Goal: Task Accomplishment & Management: Manage account settings

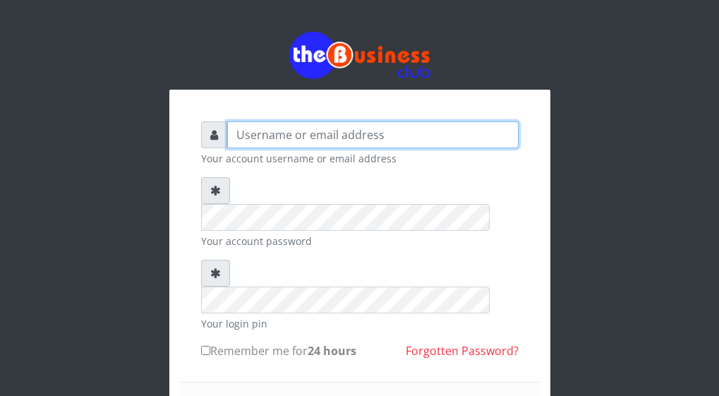
click at [310, 130] on input "text" at bounding box center [372, 134] width 291 height 27
type input "Innocent"
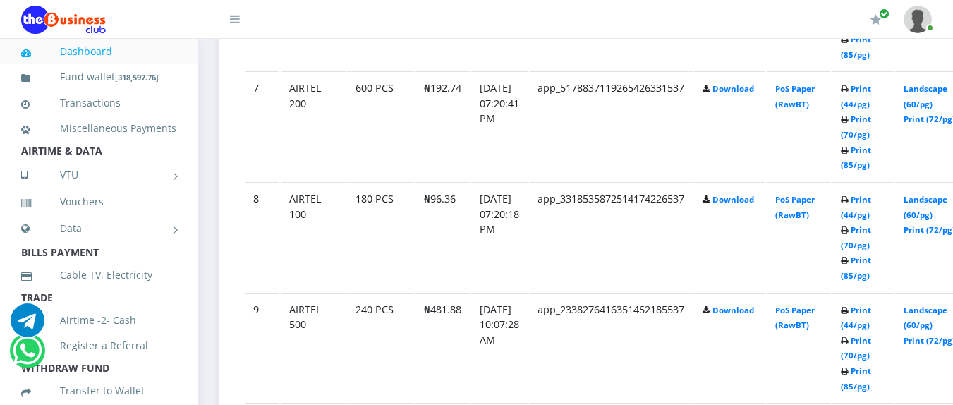
scroll to position [1269, 0]
